Goal: Transaction & Acquisition: Purchase product/service

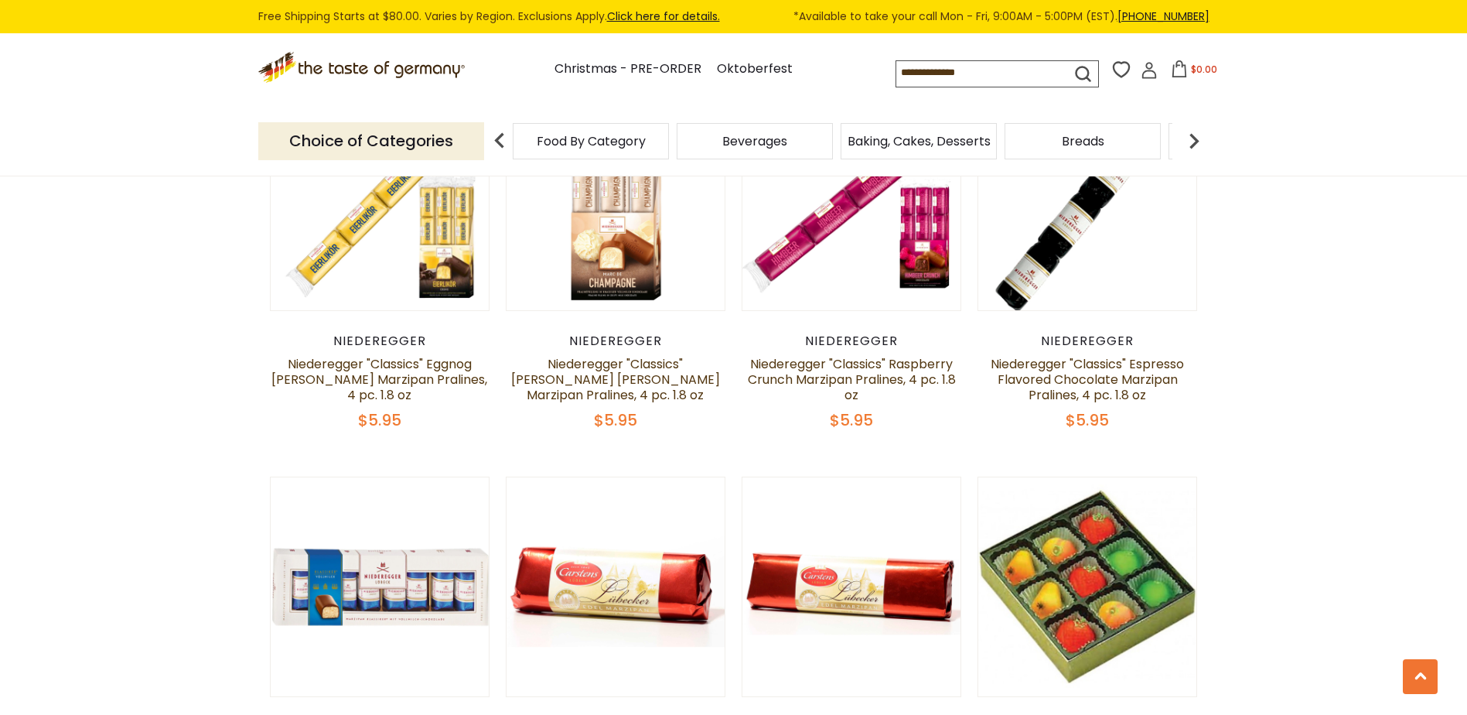
scroll to position [3171, 0]
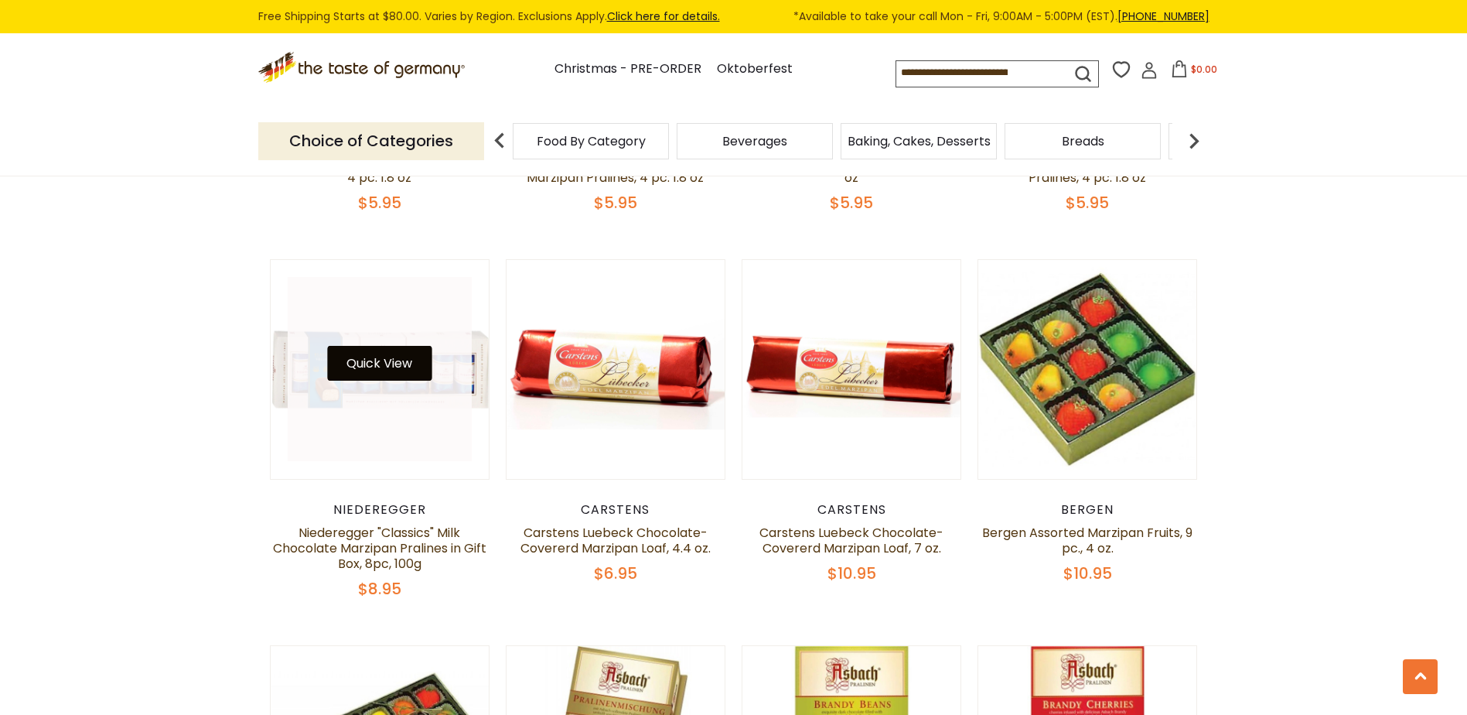
click at [382, 346] on button "Quick View" at bounding box center [379, 363] width 104 height 35
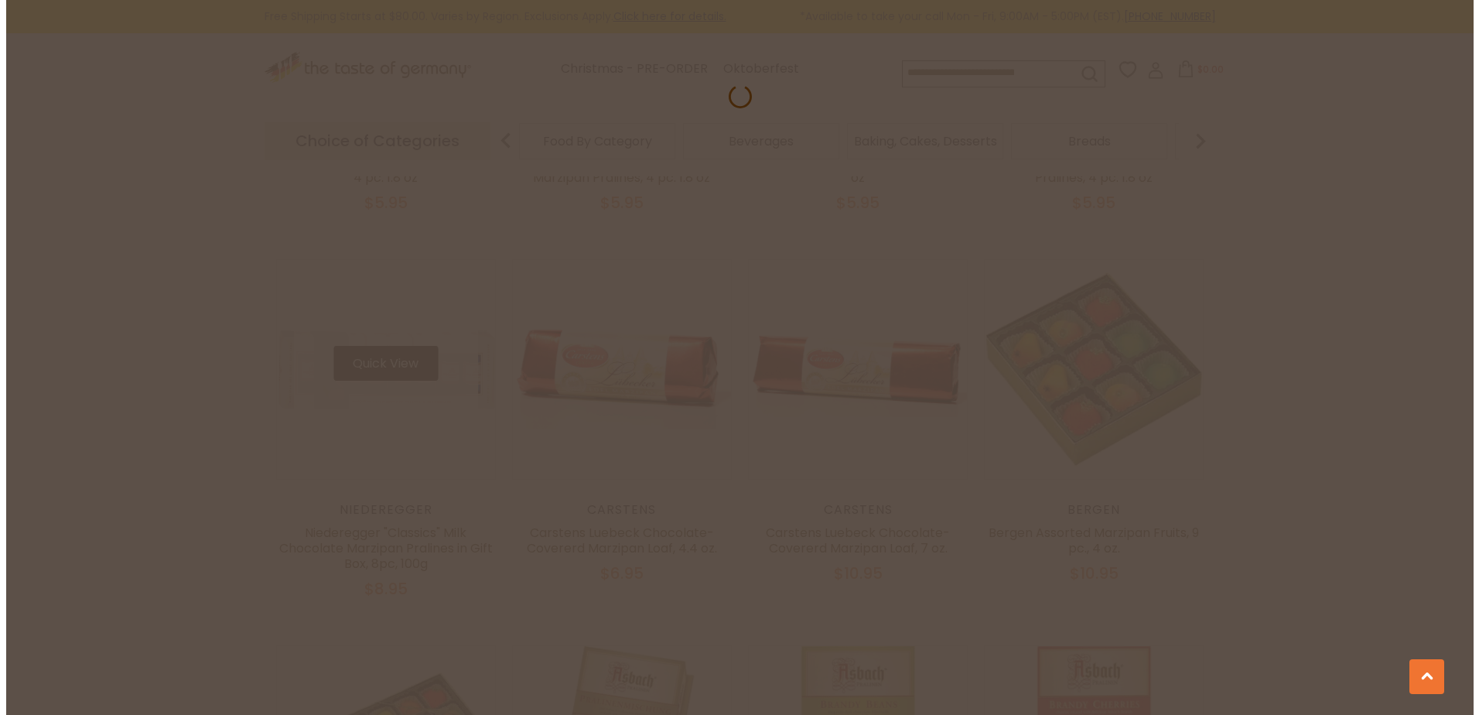
scroll to position [3174, 0]
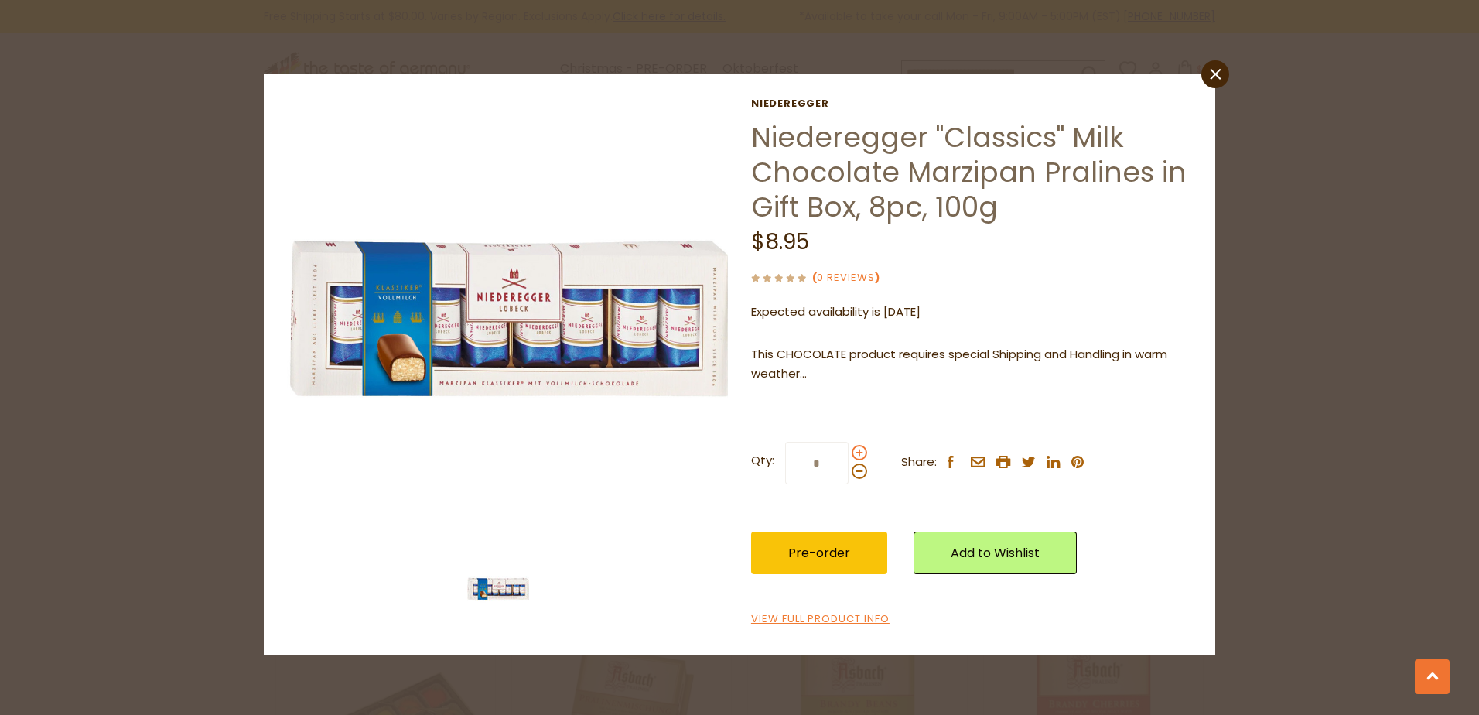
click at [855, 452] on span at bounding box center [858, 452] width 15 height 15
click at [848, 452] on input "*" at bounding box center [816, 463] width 63 height 43
click at [855, 452] on span at bounding box center [858, 452] width 15 height 15
click at [848, 452] on input "*" at bounding box center [816, 463] width 63 height 43
click at [855, 452] on span at bounding box center [858, 452] width 15 height 15
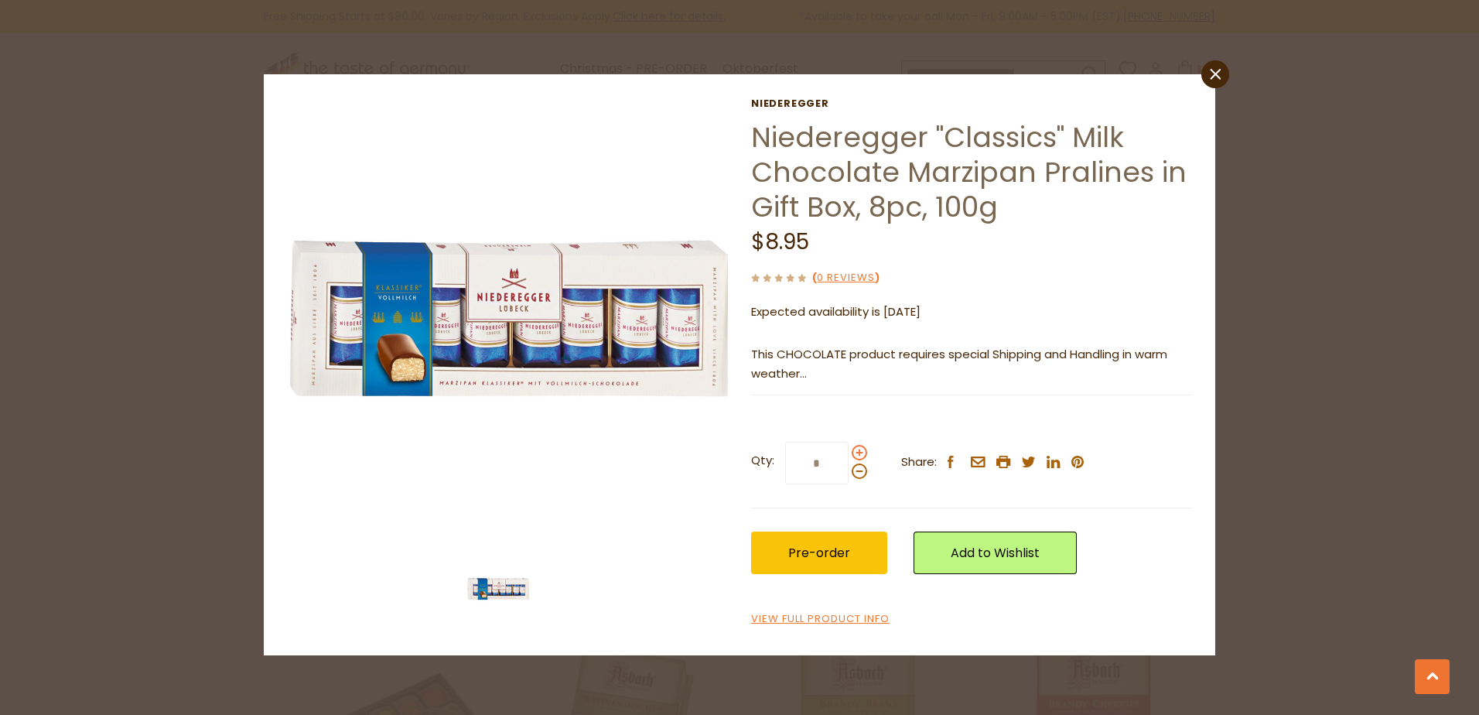
click at [848, 452] on input "*" at bounding box center [816, 463] width 63 height 43
click at [855, 452] on span at bounding box center [858, 452] width 15 height 15
click at [848, 452] on input "*" at bounding box center [816, 463] width 63 height 43
click at [855, 452] on span at bounding box center [858, 452] width 15 height 15
click at [848, 452] on input "*" at bounding box center [816, 463] width 63 height 43
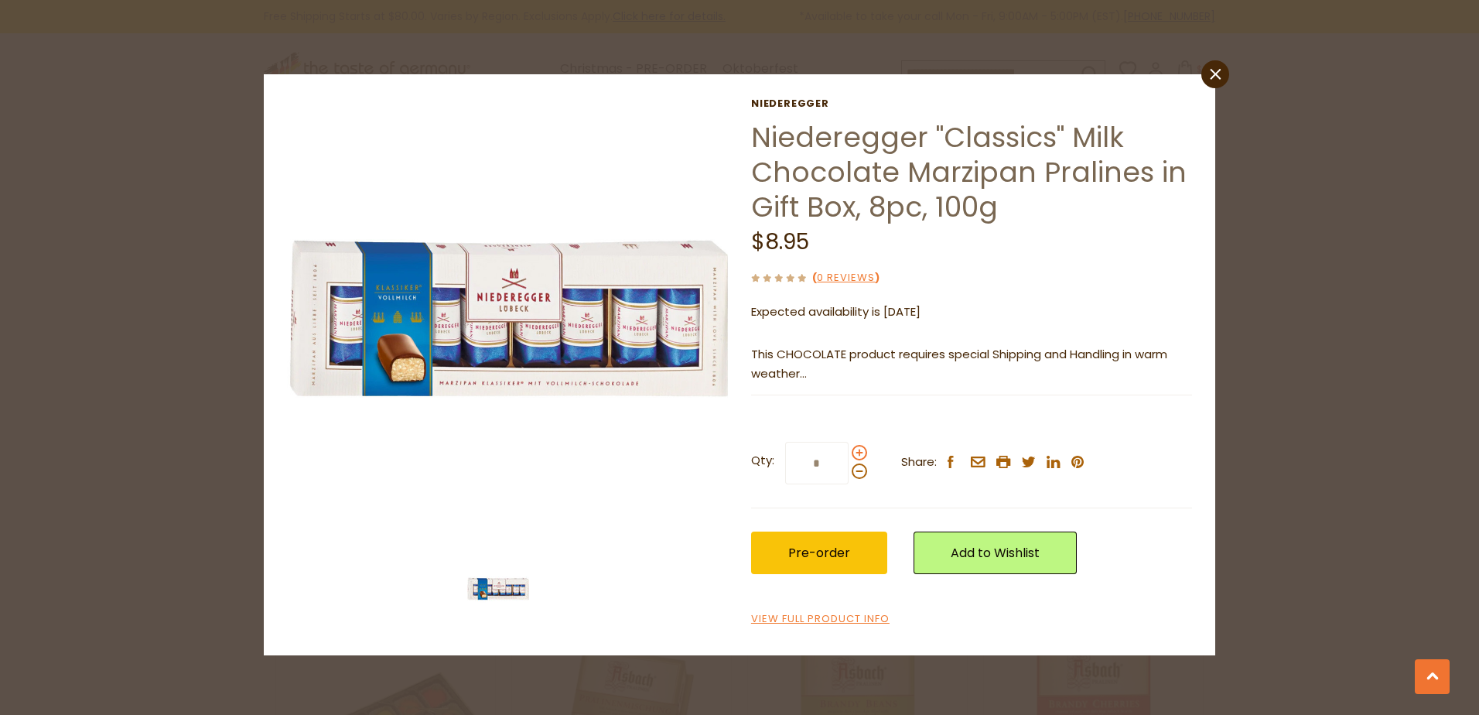
type input "*"
click at [1214, 77] on icon "close" at bounding box center [1216, 74] width 12 height 12
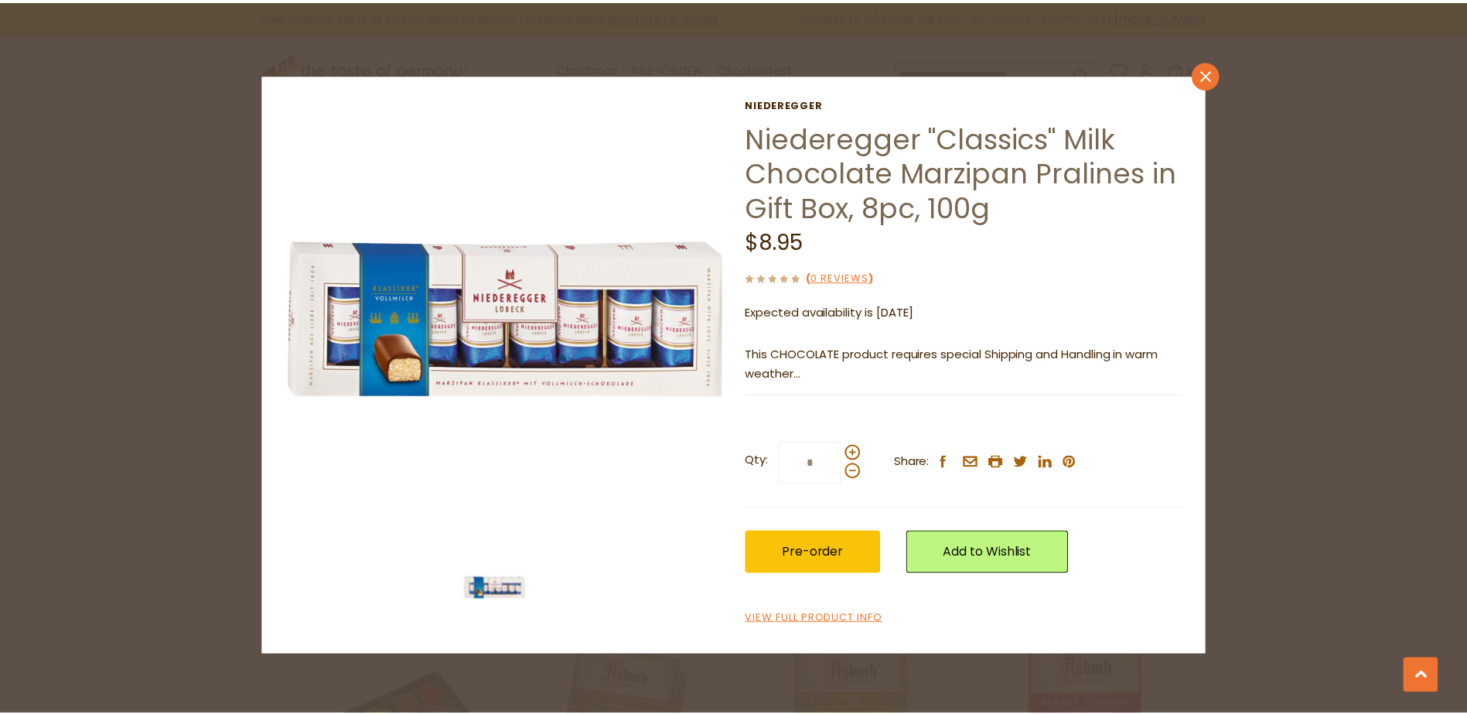
scroll to position [3171, 0]
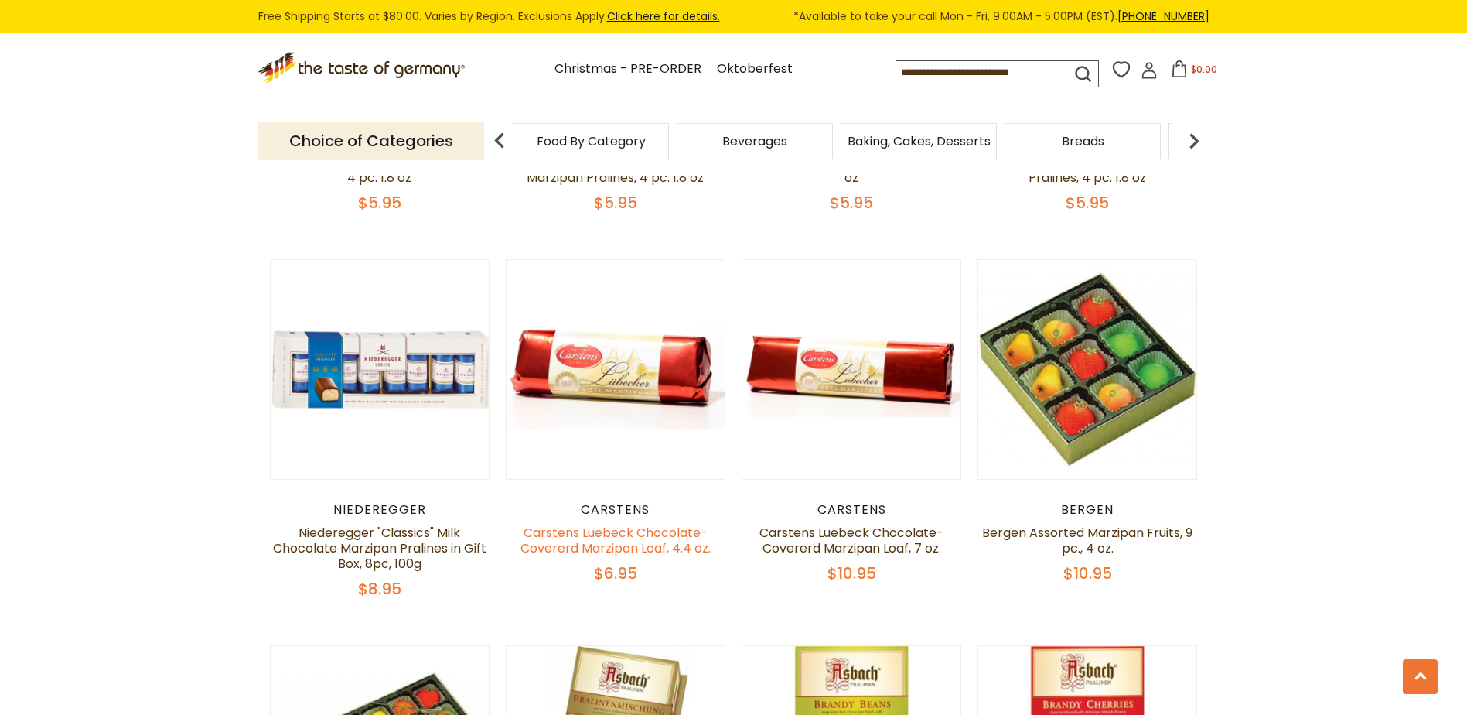
click at [632, 524] on link "Carstens Luebeck Chocolate-Covererd Marzipan Loaf, 4.4 oz." at bounding box center [615, 540] width 190 height 33
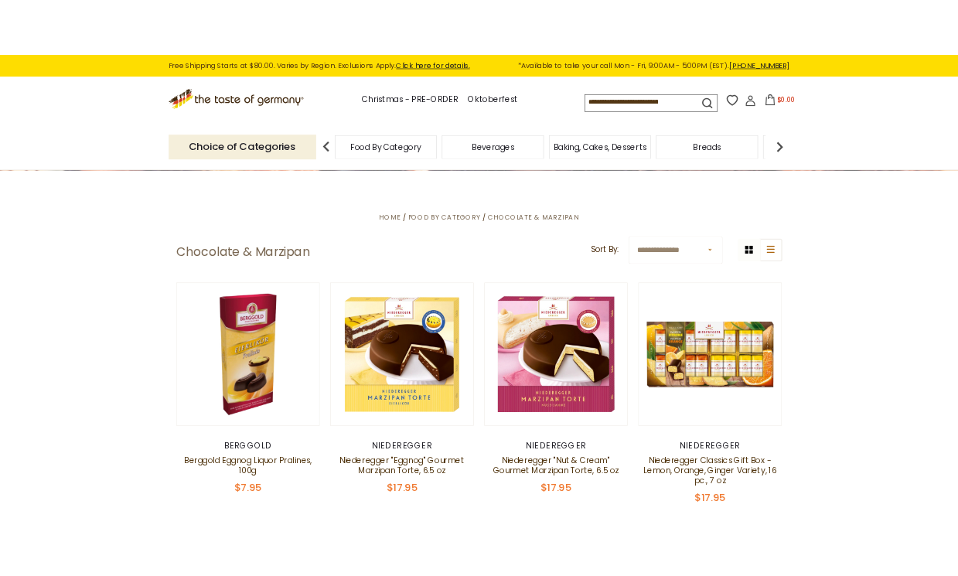
scroll to position [387, 0]
